Goal: Information Seeking & Learning: Learn about a topic

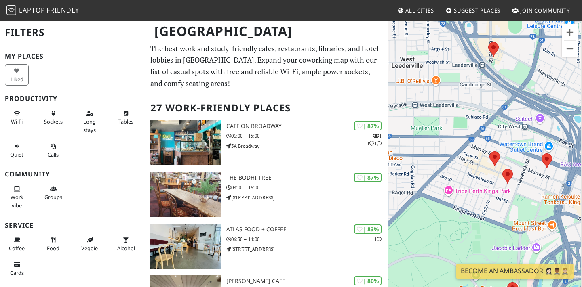
drag, startPoint x: 535, startPoint y: 117, endPoint x: 503, endPoint y: 93, distance: 40.0
click at [503, 93] on div "To navigate, press the arrow keys." at bounding box center [485, 163] width 194 height 287
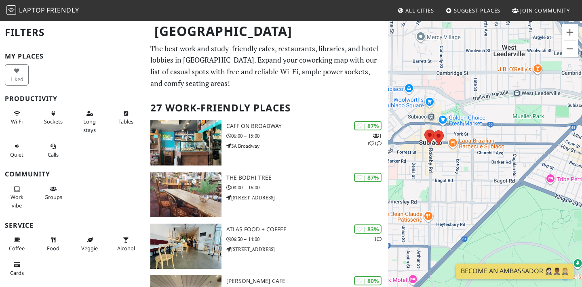
drag, startPoint x: 477, startPoint y: 129, endPoint x: 581, endPoint y: 118, distance: 104.9
click at [581, 118] on div "To navigate, press the arrow keys." at bounding box center [485, 163] width 194 height 287
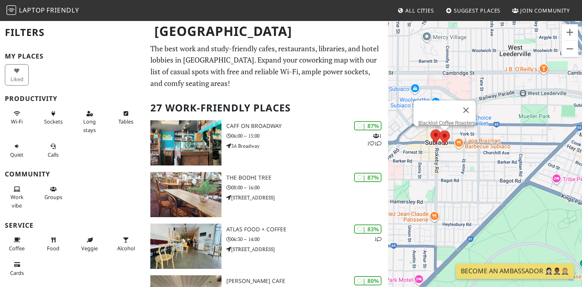
click at [430, 130] on area at bounding box center [430, 130] width 0 height 0
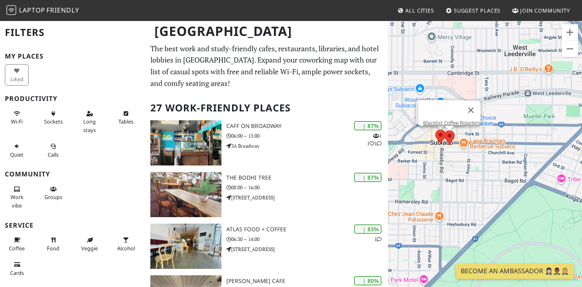
click at [444, 131] on area at bounding box center [444, 131] width 0 height 0
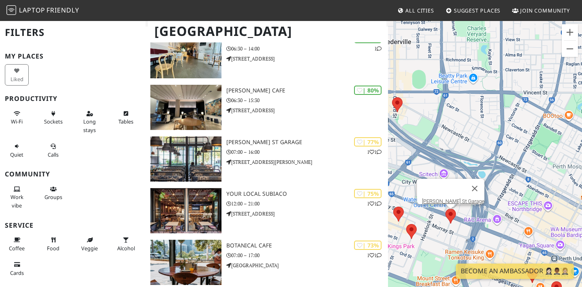
scroll to position [203, 0]
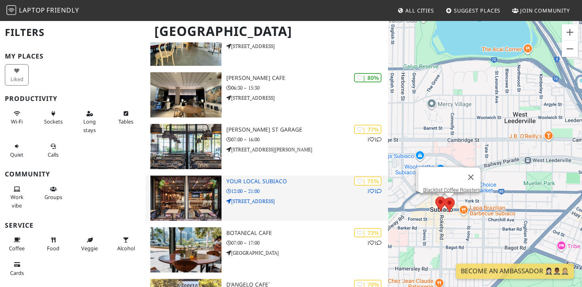
click at [333, 202] on p "71/75 Rokeby Rd" at bounding box center [307, 202] width 162 height 8
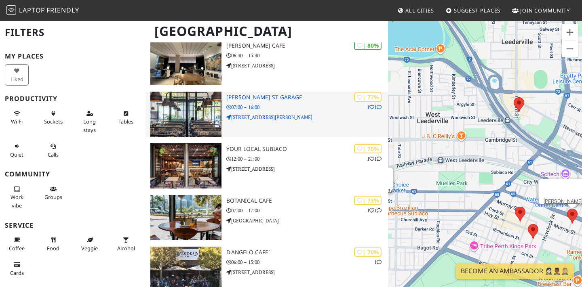
scroll to position [246, 0]
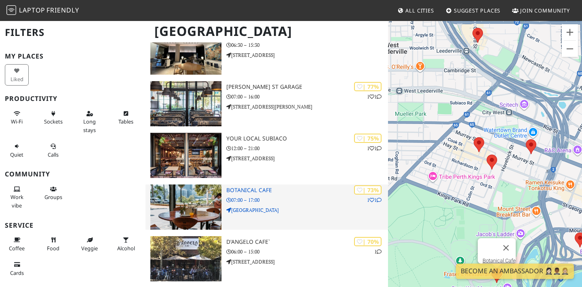
click at [295, 196] on div "| 73% 1 1 Botanical Cafe 07:00 – 17:00 Fraser Ave" at bounding box center [307, 207] width 162 height 45
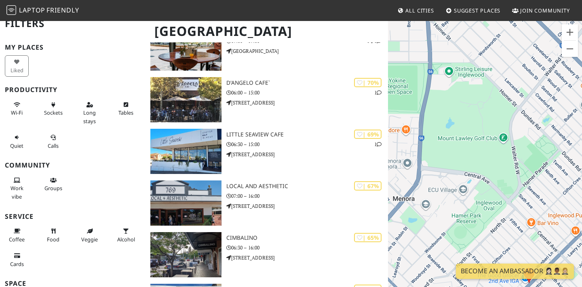
scroll to position [10, 0]
click at [12, 108] on span "Wi-Fi" at bounding box center [17, 111] width 12 height 7
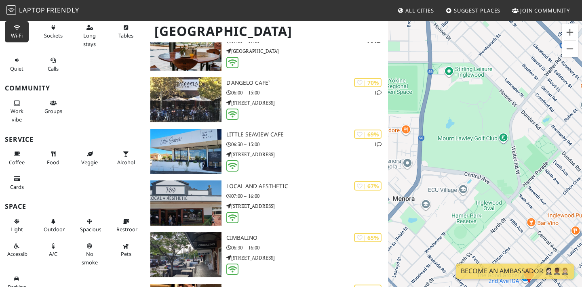
scroll to position [94, 0]
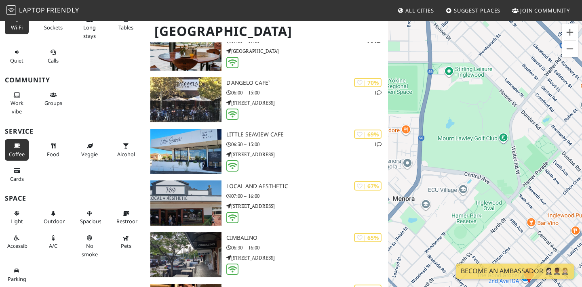
click at [20, 149] on button "Coffee" at bounding box center [17, 149] width 24 height 21
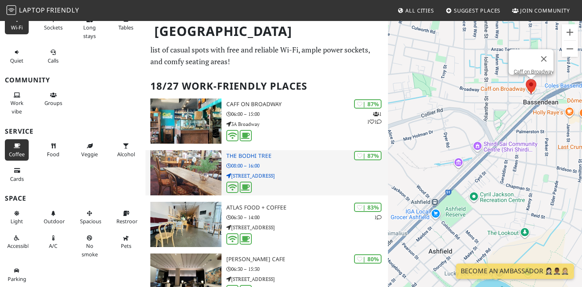
scroll to position [27, 0]
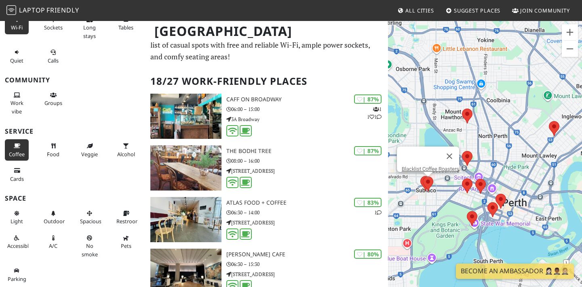
drag, startPoint x: 490, startPoint y: 208, endPoint x: 488, endPoint y: 100, distance: 108.3
click at [488, 99] on div "To navigate, press the arrow keys. Blacklist Coffee Roasters" at bounding box center [485, 163] width 194 height 287
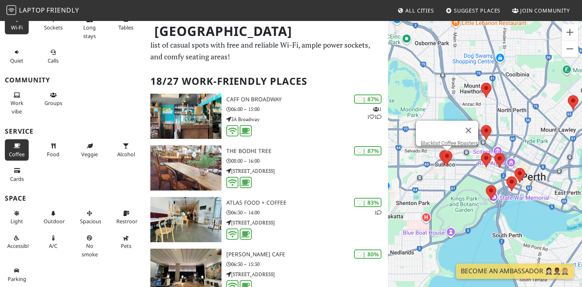
click at [442, 151] on area at bounding box center [442, 151] width 0 height 0
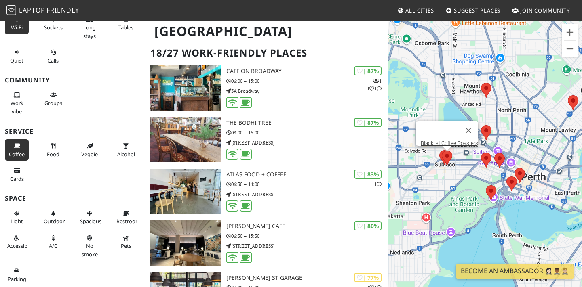
scroll to position [55, 0]
click at [443, 140] on link "Blacklist Coffee Roasters" at bounding box center [449, 143] width 57 height 6
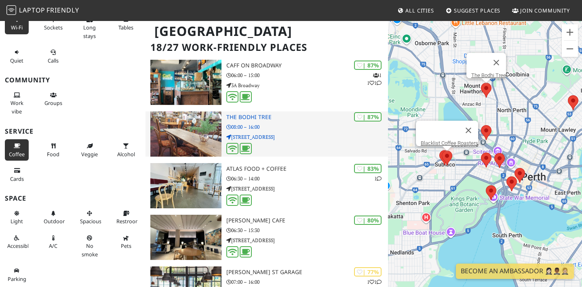
scroll to position [61, 0]
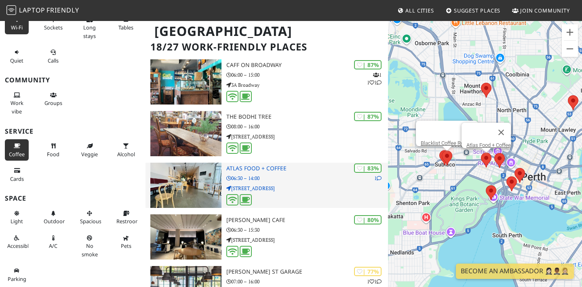
click at [266, 178] on p "06:30 – 14:00" at bounding box center [307, 179] width 162 height 8
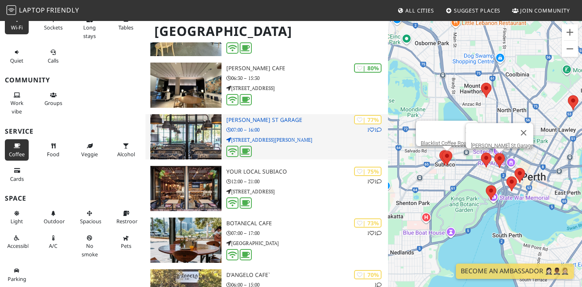
scroll to position [214, 0]
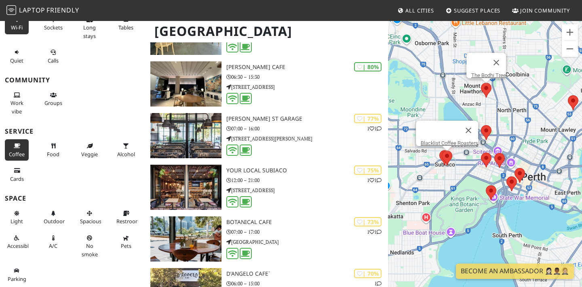
click at [481, 83] on area at bounding box center [481, 83] width 0 height 0
click at [478, 65] on div at bounding box center [478, 62] width 15 height 19
click at [478, 72] on link "The Bodhi Tree" at bounding box center [488, 75] width 35 height 6
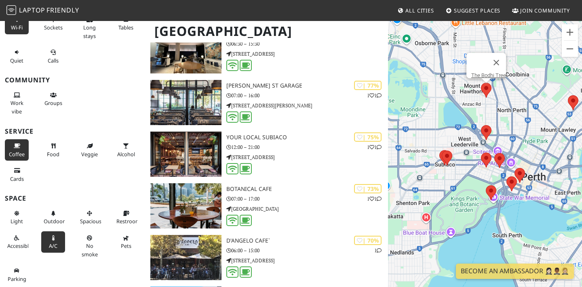
scroll to position [257, 0]
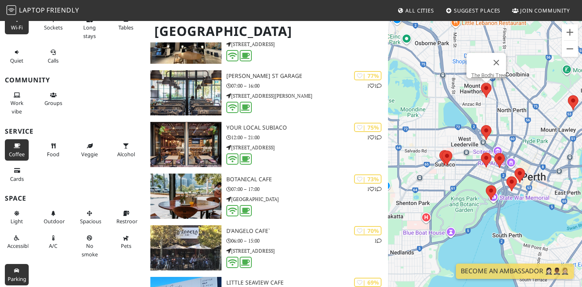
click at [17, 269] on icon at bounding box center [17, 271] width 6 height 5
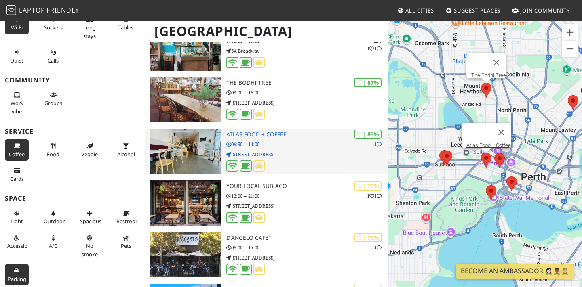
scroll to position [257, 0]
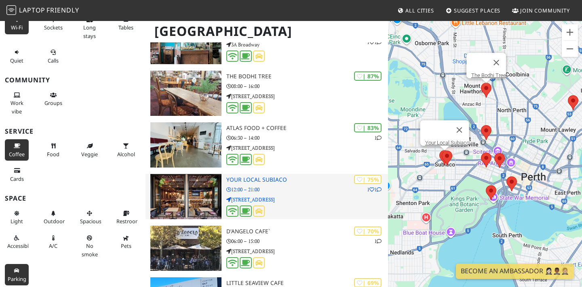
click at [273, 201] on p "71/75 Rokeby Rd" at bounding box center [307, 200] width 162 height 8
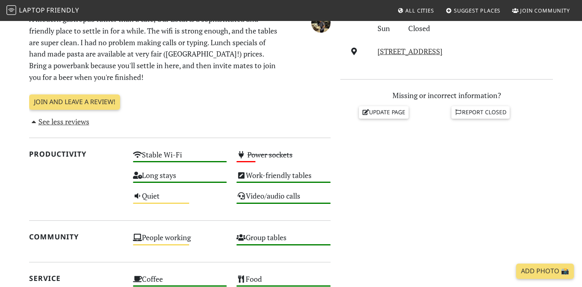
scroll to position [305, 0]
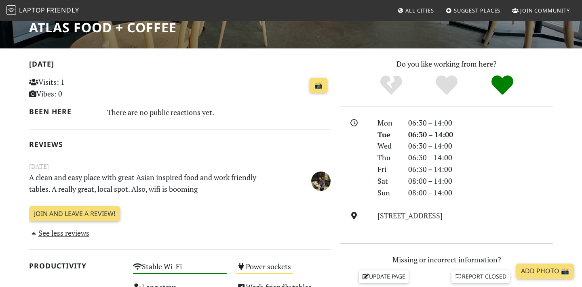
scroll to position [141, 0]
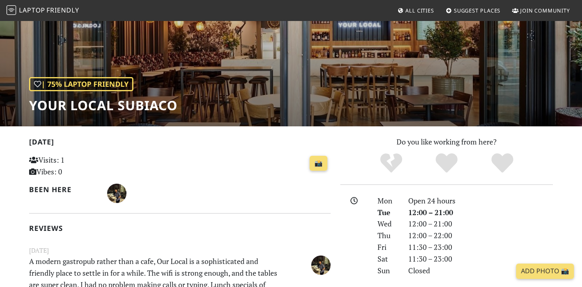
scroll to position [61, 0]
